Goal: Task Accomplishment & Management: Complete application form

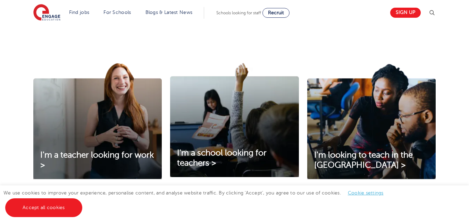
scroll to position [208, 0]
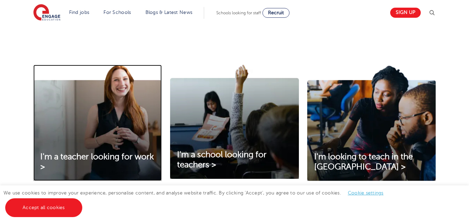
click at [111, 119] on img at bounding box center [97, 123] width 129 height 116
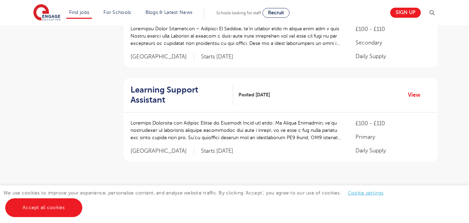
scroll to position [799, 0]
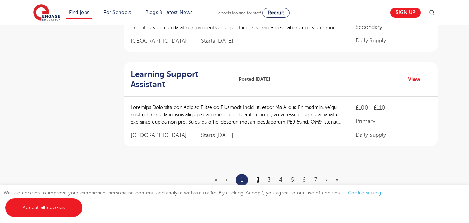
click at [260, 179] on link "2" at bounding box center [257, 179] width 3 height 6
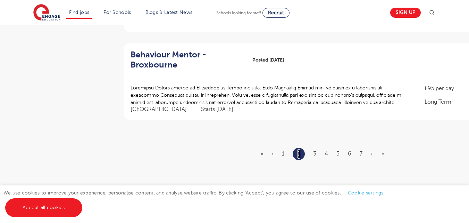
scroll to position [834, 0]
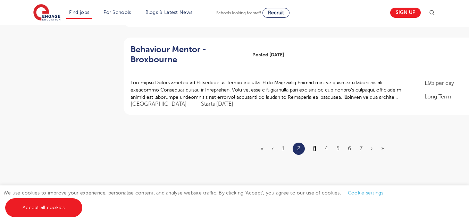
click at [316, 147] on link "3" at bounding box center [314, 148] width 3 height 6
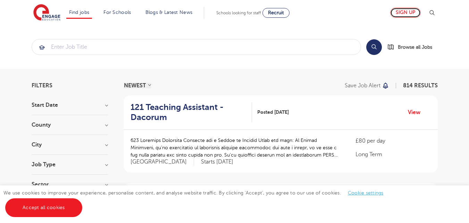
click at [412, 14] on link "Sign up" at bounding box center [405, 13] width 31 height 10
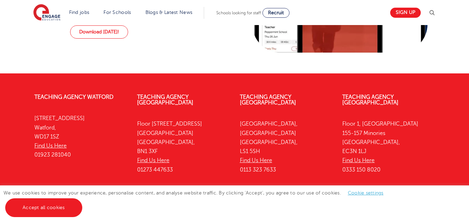
scroll to position [616, 0]
